Goal: Task Accomplishment & Management: Manage account settings

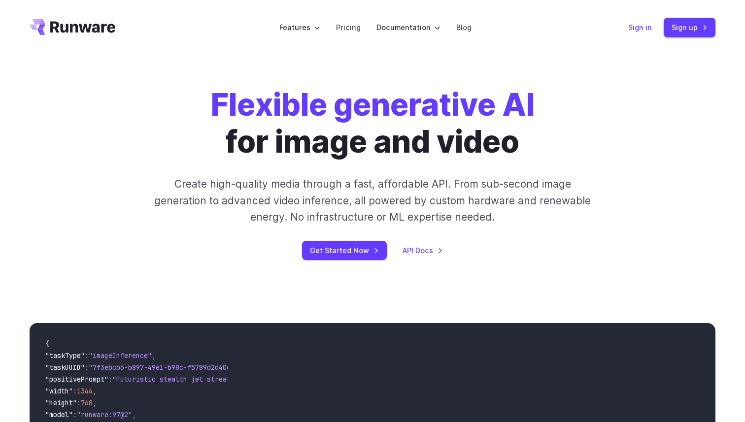
click at [638, 31] on link "Sign in" at bounding box center [640, 27] width 24 height 11
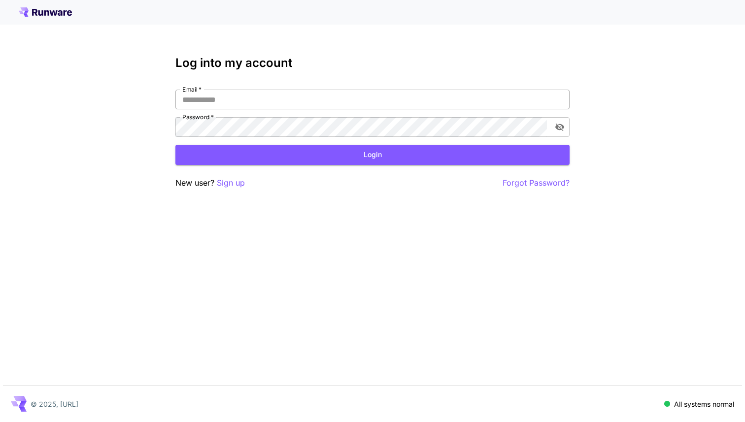
click at [257, 105] on input "Email   *" at bounding box center [372, 100] width 394 height 20
type input "**********"
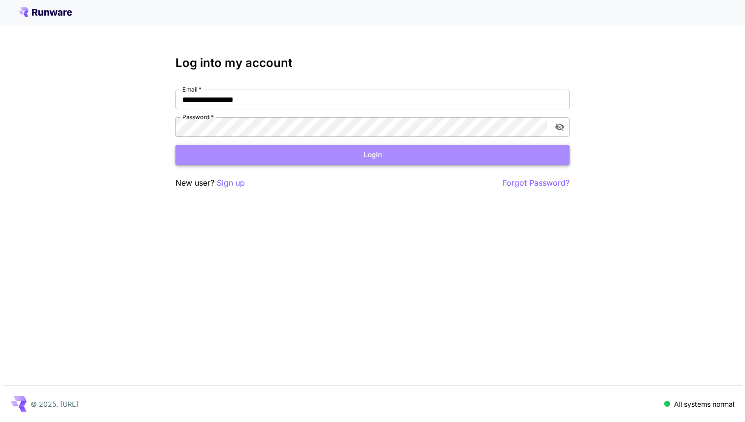
click at [302, 149] on button "Login" at bounding box center [372, 155] width 394 height 20
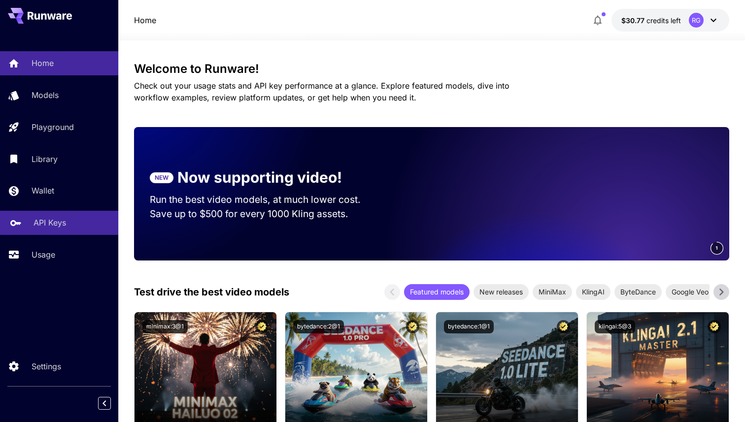
click at [41, 217] on link "API Keys" at bounding box center [59, 223] width 118 height 24
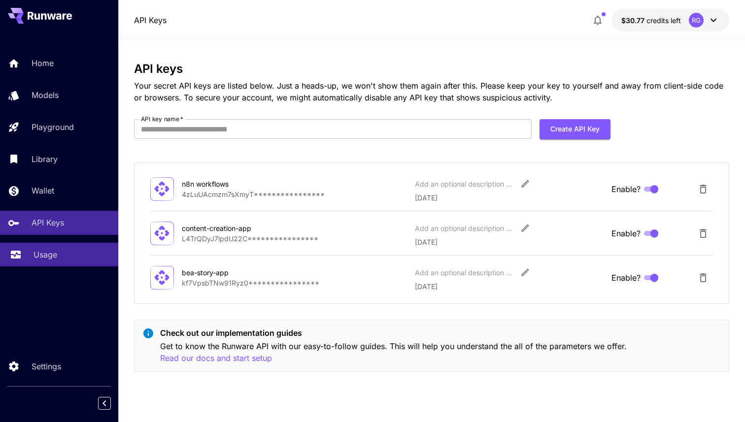
click at [53, 251] on p "Usage" at bounding box center [46, 255] width 24 height 12
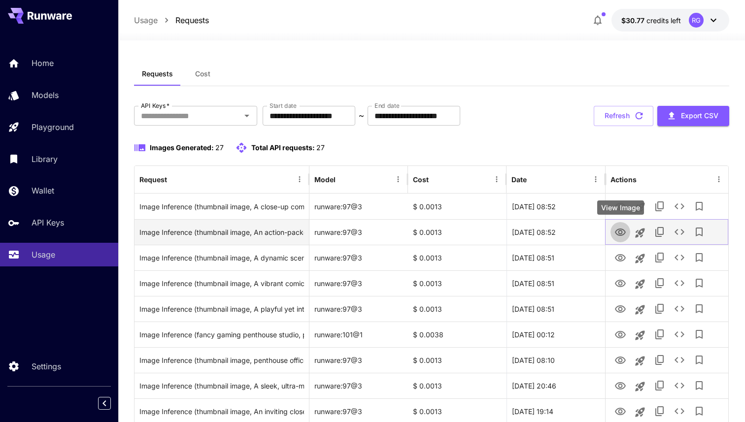
click at [617, 236] on icon "View Image" at bounding box center [621, 233] width 12 height 12
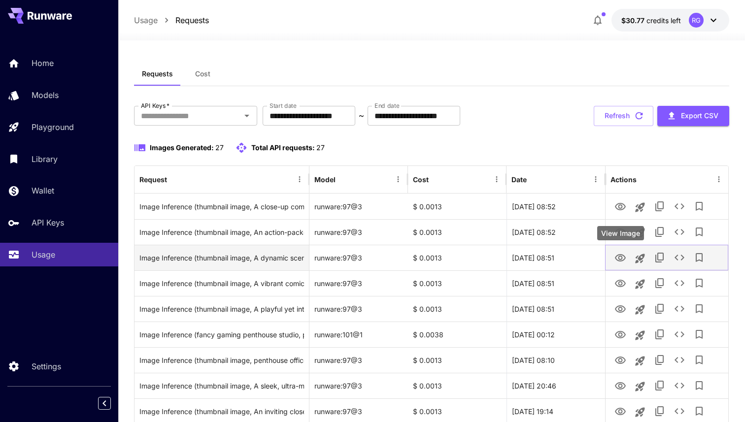
click at [618, 255] on icon "View Image" at bounding box center [620, 257] width 11 height 7
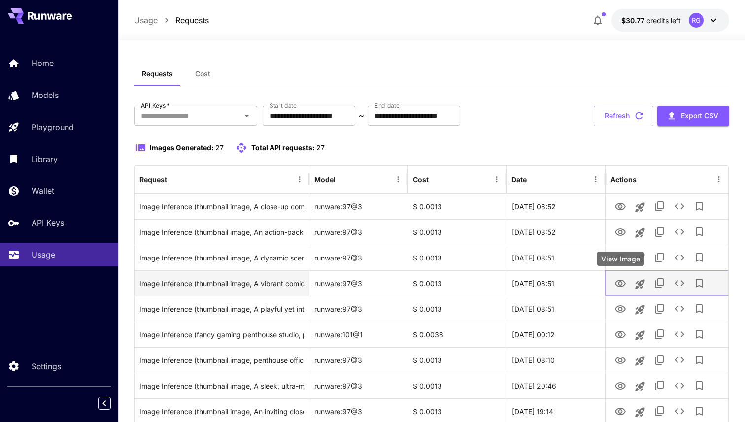
click at [619, 280] on icon "View Image" at bounding box center [620, 283] width 11 height 7
